Goal: Complete application form: Complete application form

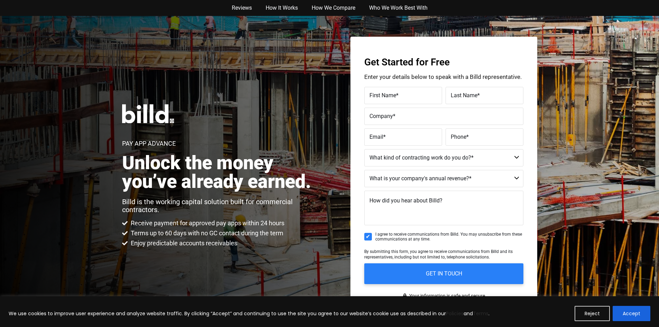
click at [381, 97] on span "First Name" at bounding box center [383, 95] width 27 height 7
click at [381, 97] on input "First Name *" at bounding box center [403, 95] width 78 height 17
click at [377, 96] on input "First Name *" at bounding box center [403, 95] width 78 height 17
type input "[PERSON_NAME]"
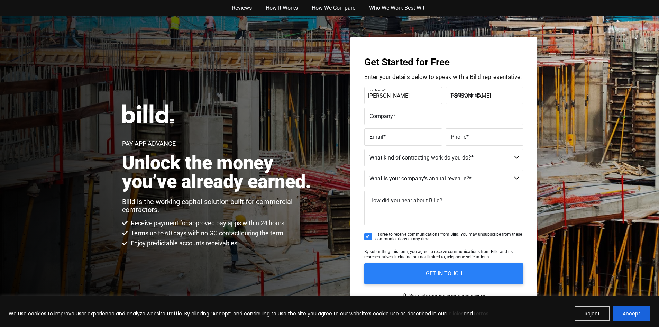
type input "Level One Concrete"
type input "[EMAIL_ADDRESS][DOMAIN_NAME]"
type input "[PHONE_NUMBER]"
click at [517, 156] on select "Commercial Commercial and Residential Residential Not a Contractor" at bounding box center [443, 157] width 159 height 17
select select "Commercial"
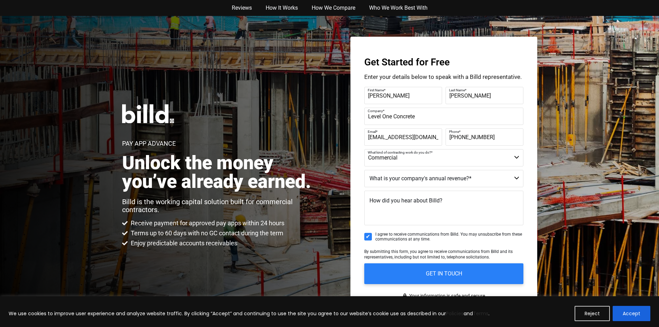
click at [364, 149] on select "Commercial Commercial and Residential Residential Not a Contractor" at bounding box center [443, 157] width 159 height 17
click at [518, 177] on select "$40M + $25M - $40M $8M - $25M $4M - $8M $2M - $4M $1M - $2M Less than $1M" at bounding box center [443, 178] width 159 height 17
select select "$1M - $2M"
click at [364, 170] on select "$40M + $25M - $40M $8M - $25M $4M - $8M $2M - $4M $1M - $2M Less than $1M" at bounding box center [443, 178] width 159 height 17
click at [376, 201] on span "How did you hear about Billd?" at bounding box center [406, 200] width 73 height 7
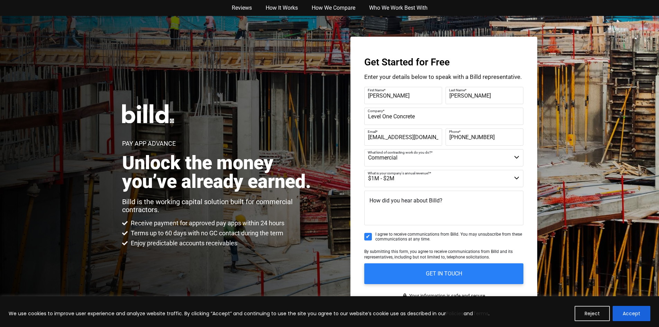
click at [376, 201] on textarea "How did you hear about Billd?" at bounding box center [443, 208] width 159 height 35
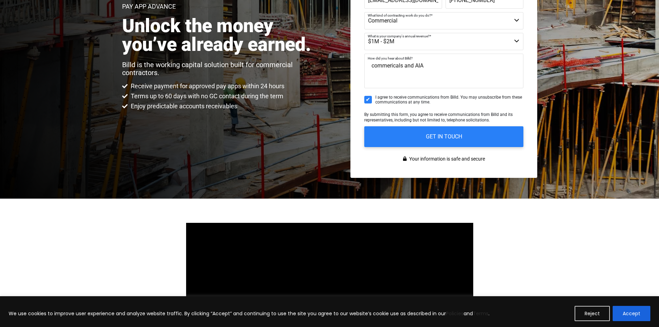
scroll to position [138, 0]
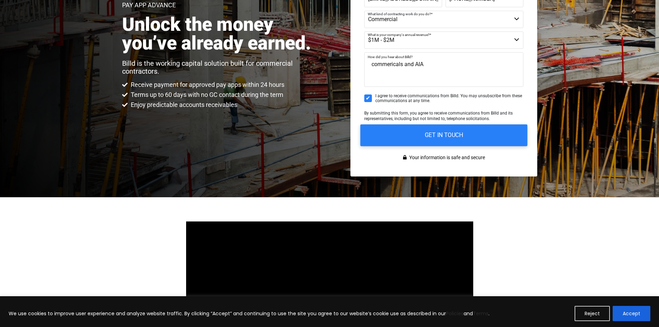
type textarea "commericals and AIA"
click at [440, 134] on input "GET IN TOUCH" at bounding box center [443, 135] width 167 height 22
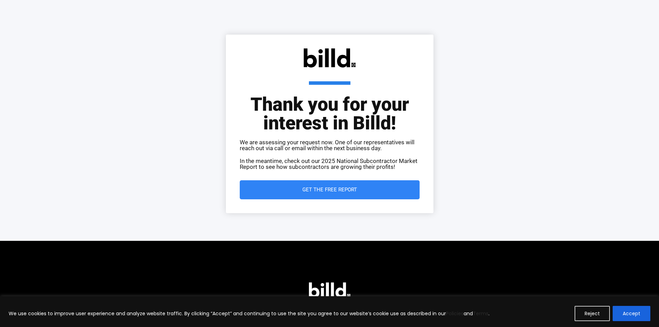
click at [325, 192] on span "Get the Free Report" at bounding box center [329, 189] width 55 height 5
